Goal: Information Seeking & Learning: Learn about a topic

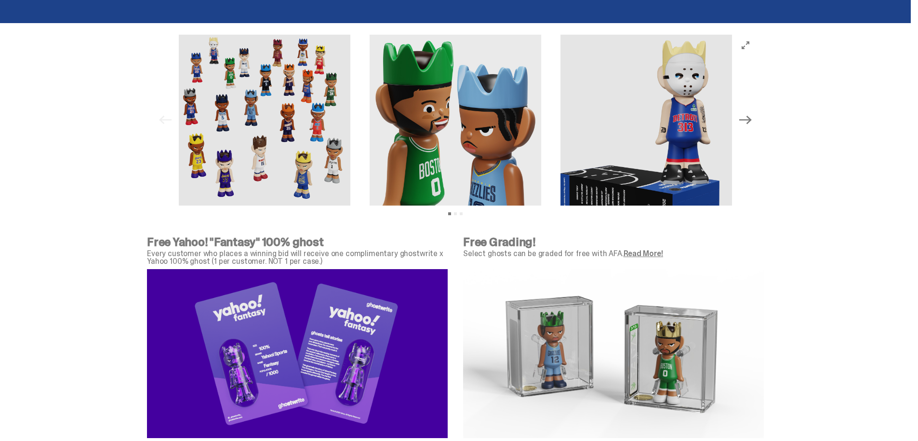
scroll to position [2914, 0]
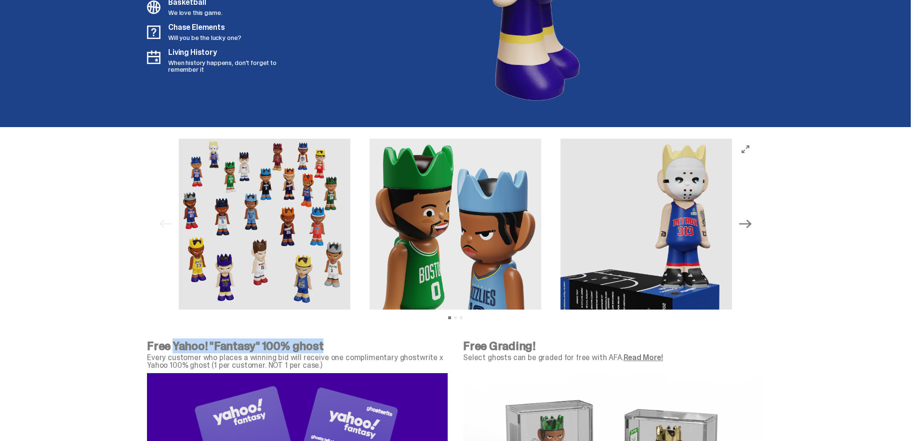
drag, startPoint x: 322, startPoint y: 344, endPoint x: 334, endPoint y: 344, distance: 12.5
click at [334, 344] on p "Free Yahoo! "Fantasy" 100% ghost" at bounding box center [297, 347] width 301 height 12
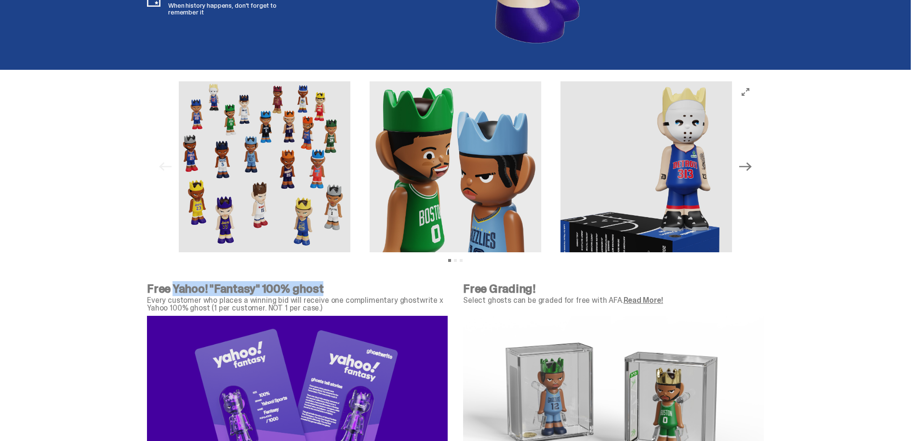
scroll to position [3099, 0]
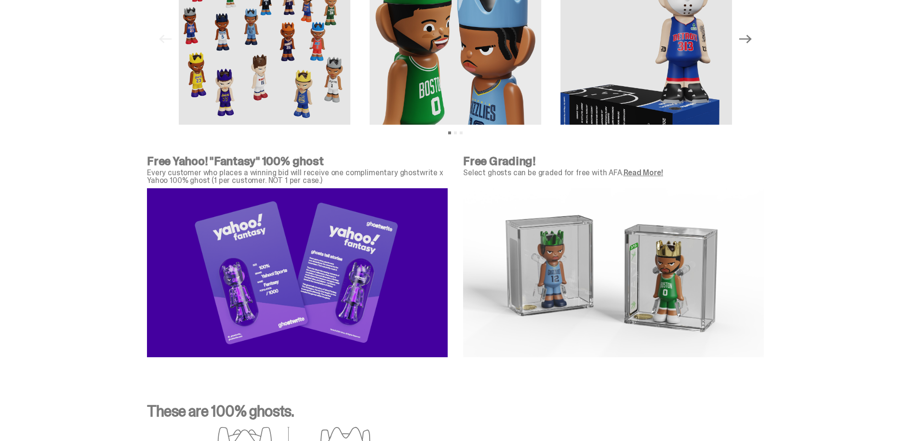
click at [173, 175] on p "Every customer who places a winning bid will receive one complimentary ghostwri…" at bounding box center [297, 176] width 301 height 15
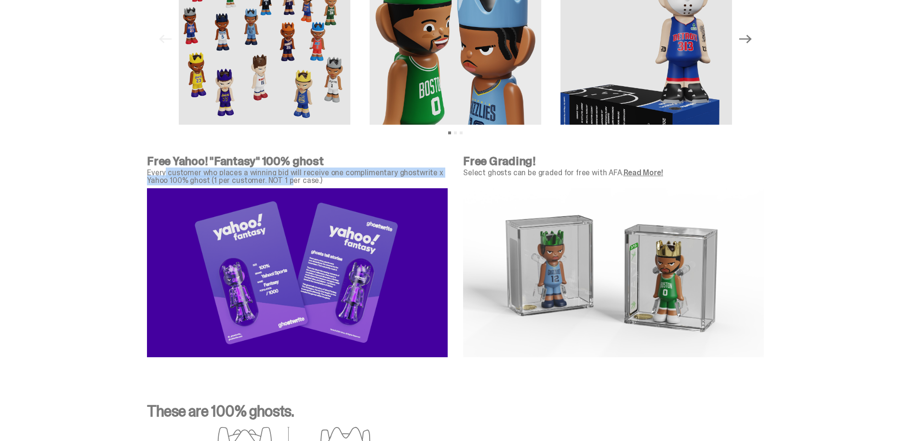
drag, startPoint x: 169, startPoint y: 173, endPoint x: 315, endPoint y: 181, distance: 146.2
click at [302, 179] on p "Every customer who places a winning bid will receive one complimentary ghostwri…" at bounding box center [297, 176] width 301 height 15
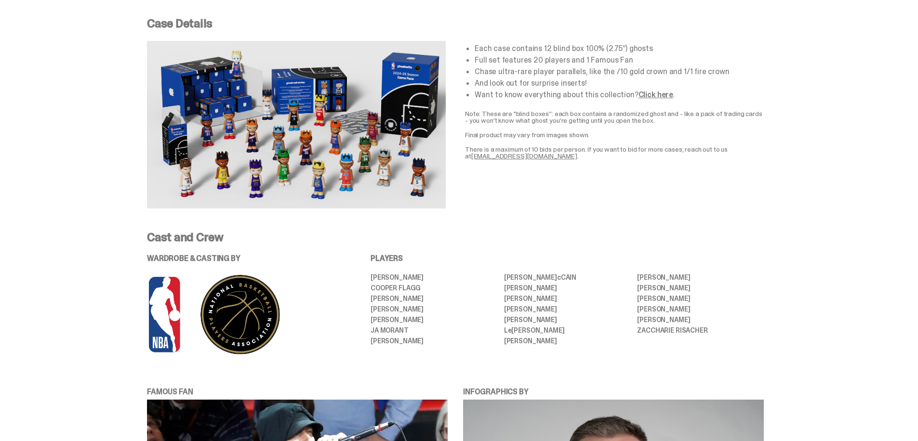
scroll to position [293, 0]
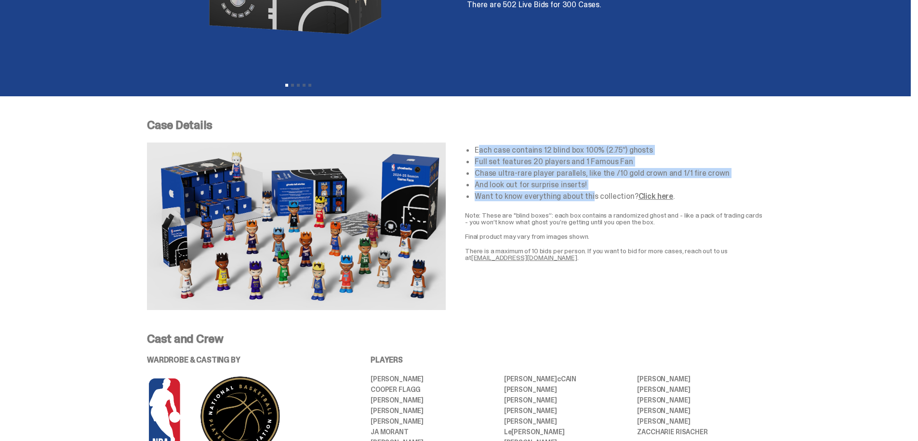
drag, startPoint x: 481, startPoint y: 148, endPoint x: 592, endPoint y: 197, distance: 121.4
click at [592, 197] on ul "Each case contains 12 blind box 100% (2.75”) ghosts Full set features 20 player…" at bounding box center [618, 173] width 289 height 54
click at [592, 197] on li "Want to know everything about this collection? Click here ." at bounding box center [618, 197] width 289 height 8
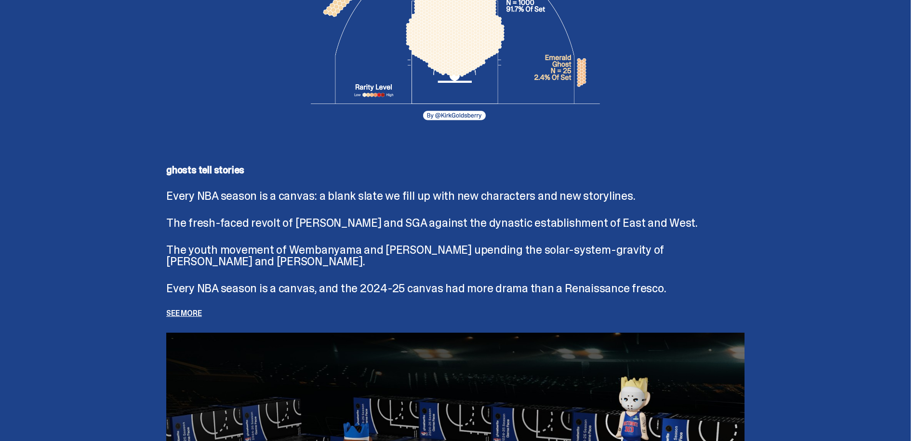
scroll to position [1998, 0]
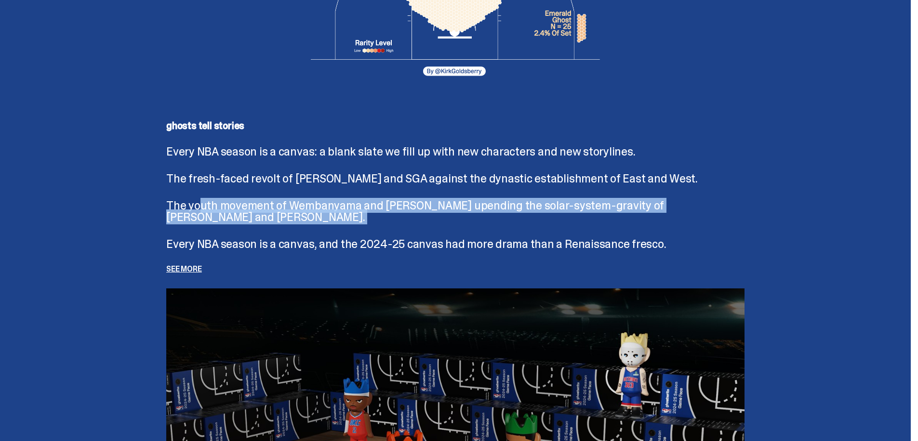
click at [309, 235] on div "ghosts tell stories Every NBA season is a canvas: a blank slate we fill up with…" at bounding box center [455, 197] width 578 height 152
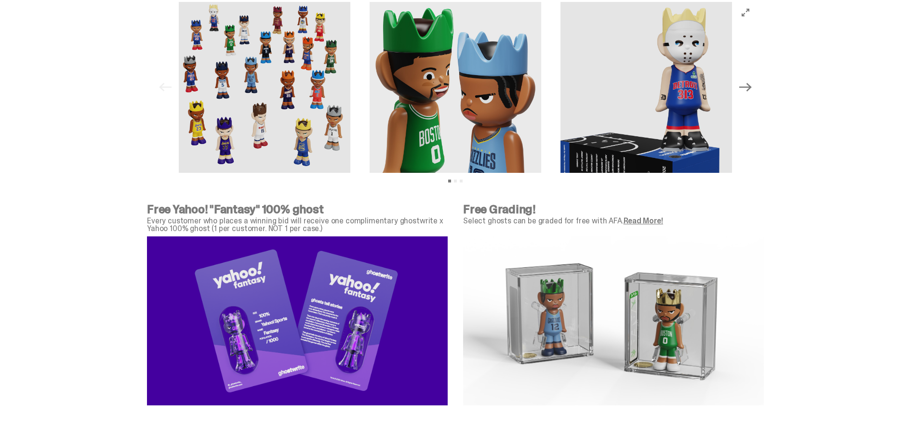
scroll to position [3051, 0]
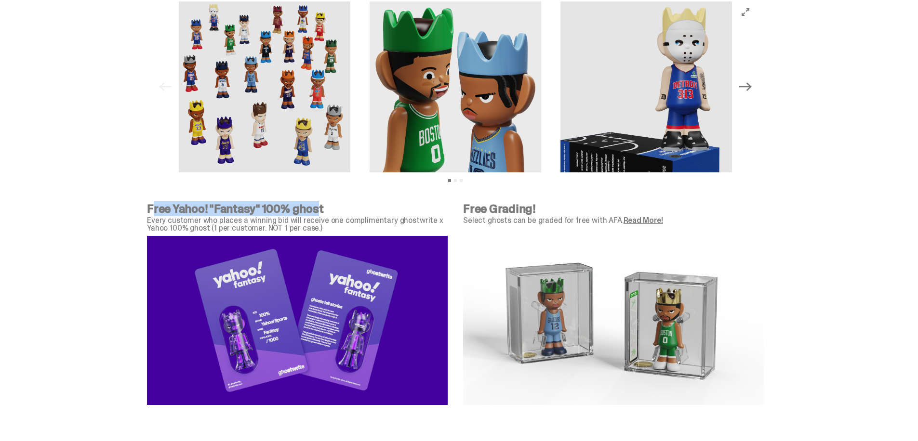
drag, startPoint x: 157, startPoint y: 210, endPoint x: 316, endPoint y: 209, distance: 159.4
click at [316, 209] on p "Free Yahoo! "Fantasy" 100% ghost" at bounding box center [297, 209] width 301 height 12
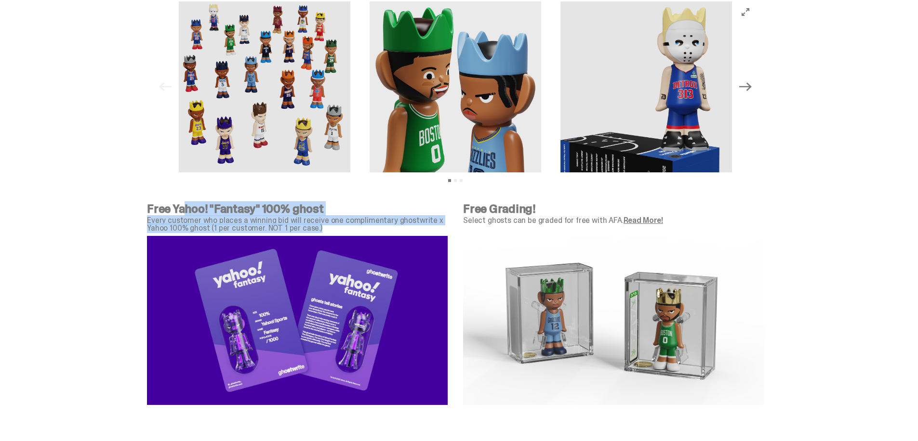
drag, startPoint x: 186, startPoint y: 211, endPoint x: 329, endPoint y: 227, distance: 143.9
click at [329, 227] on div "Free Yahoo! "Fantasy" 100% ghost Every customer who places a winning bid will r…" at bounding box center [297, 217] width 301 height 29
click at [329, 227] on p "Every customer who places a winning bid will receive one complimentary ghostwri…" at bounding box center [297, 224] width 301 height 15
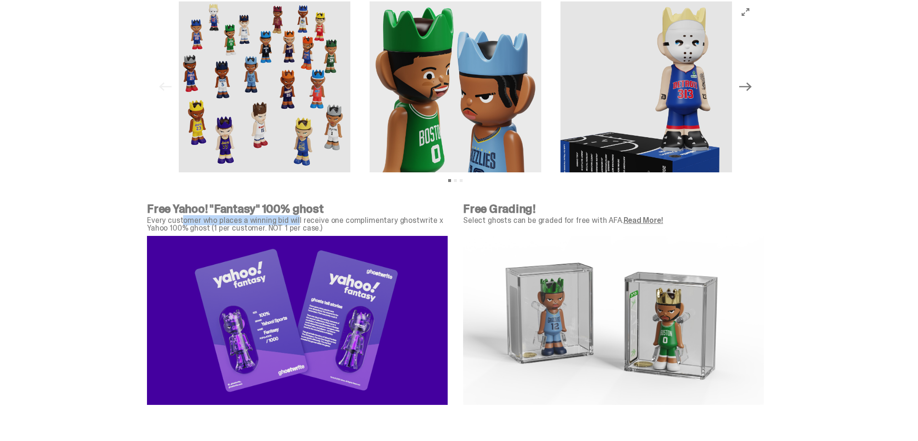
drag, startPoint x: 203, startPoint y: 218, endPoint x: 296, endPoint y: 225, distance: 93.8
click at [296, 225] on p "Every customer who places a winning bid will receive one complimentary ghostwri…" at bounding box center [297, 224] width 301 height 15
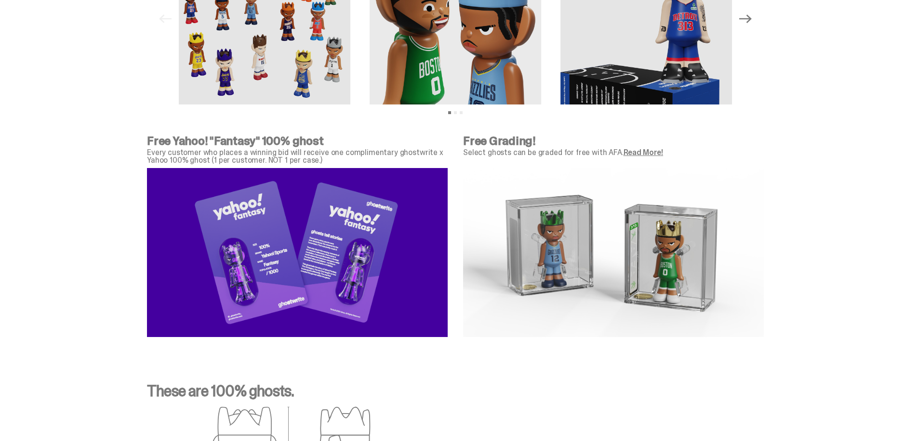
scroll to position [3119, 0]
drag, startPoint x: 475, startPoint y: 146, endPoint x: 538, endPoint y: 151, distance: 63.3
click at [538, 151] on div "Free Grading! Select ghosts can be graded for free with AFA. Read More!" at bounding box center [613, 149] width 301 height 29
click at [538, 151] on p "Select ghosts can be graded for free with AFA. Read More!" at bounding box center [613, 152] width 301 height 8
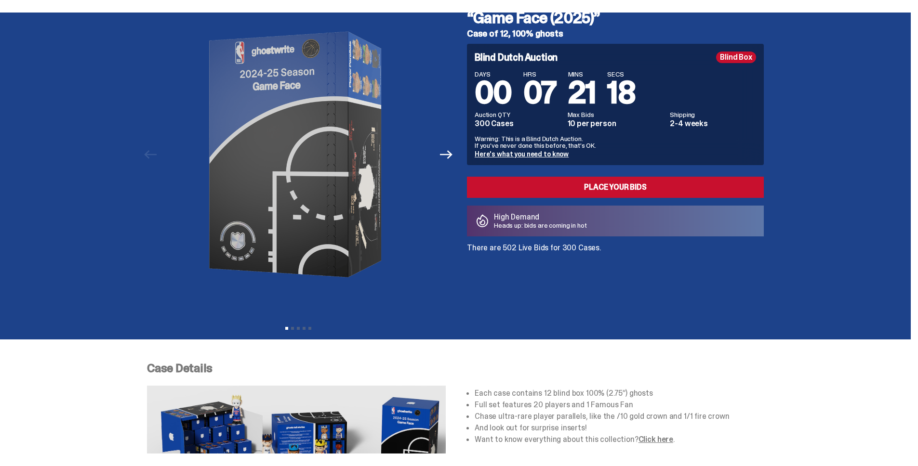
scroll to position [0, 0]
